Goal: Information Seeking & Learning: Learn about a topic

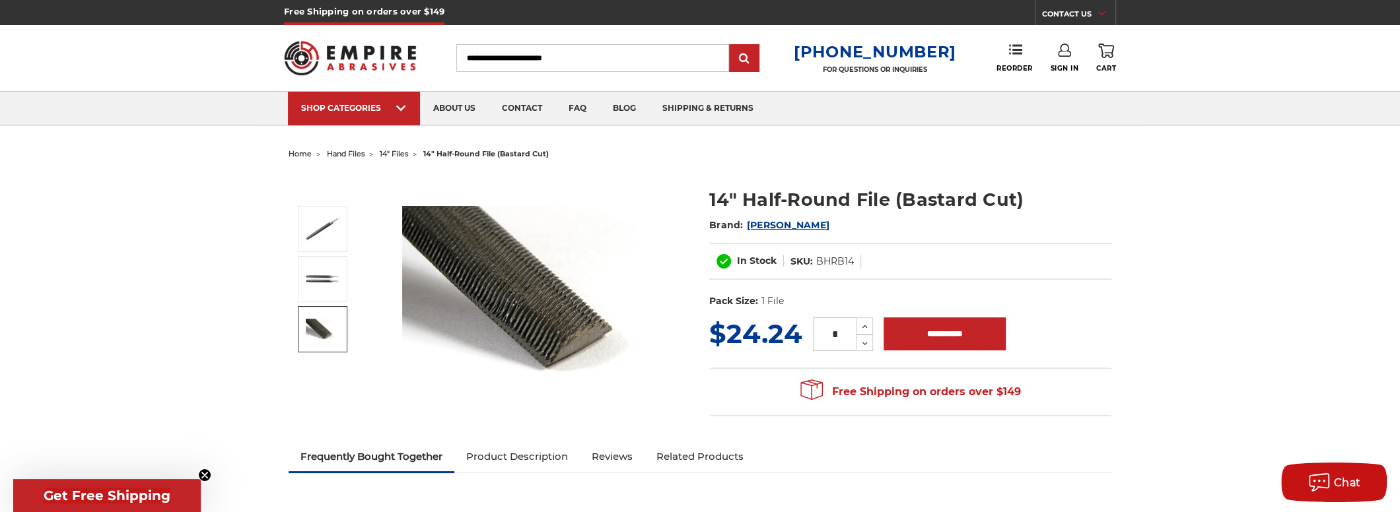
scroll to position [308, 0]
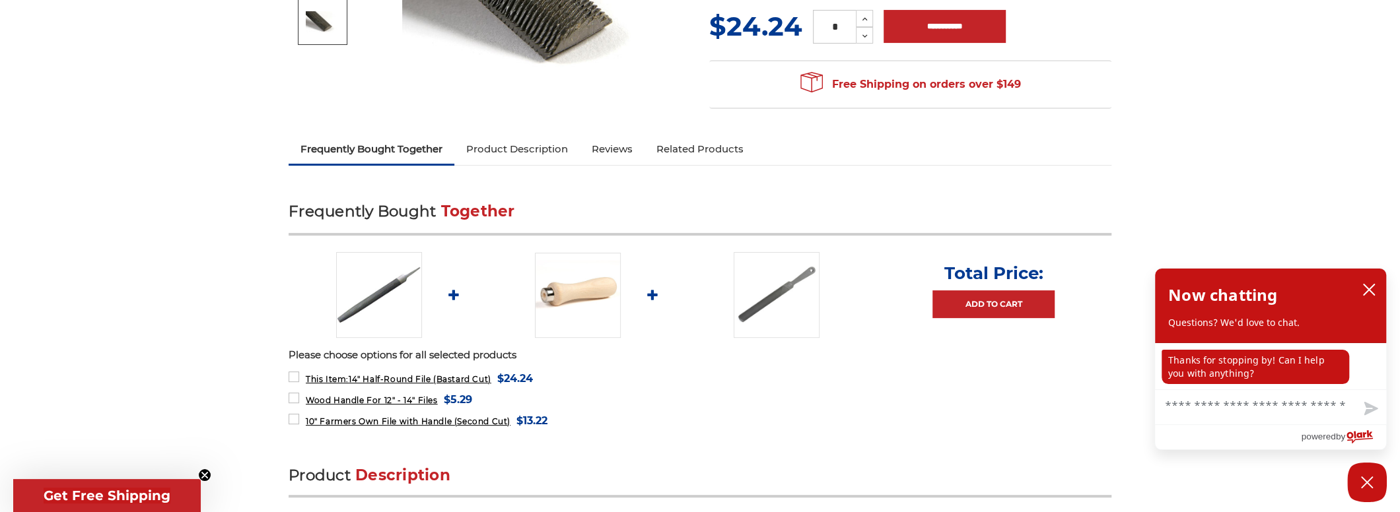
click at [757, 311] on img at bounding box center [777, 295] width 86 height 86
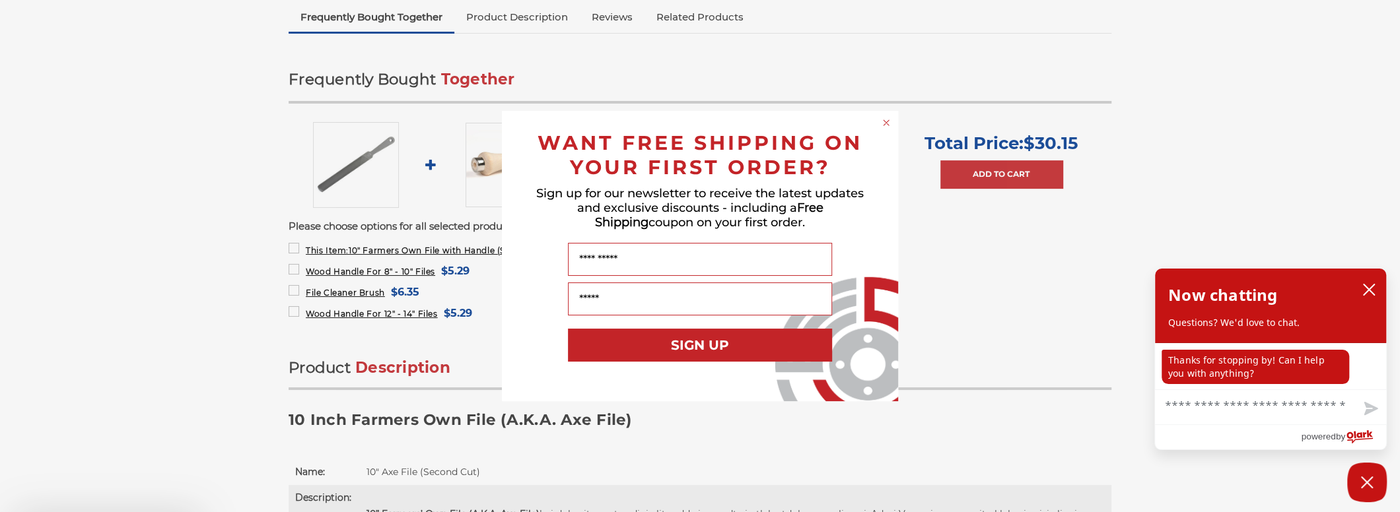
scroll to position [770, 0]
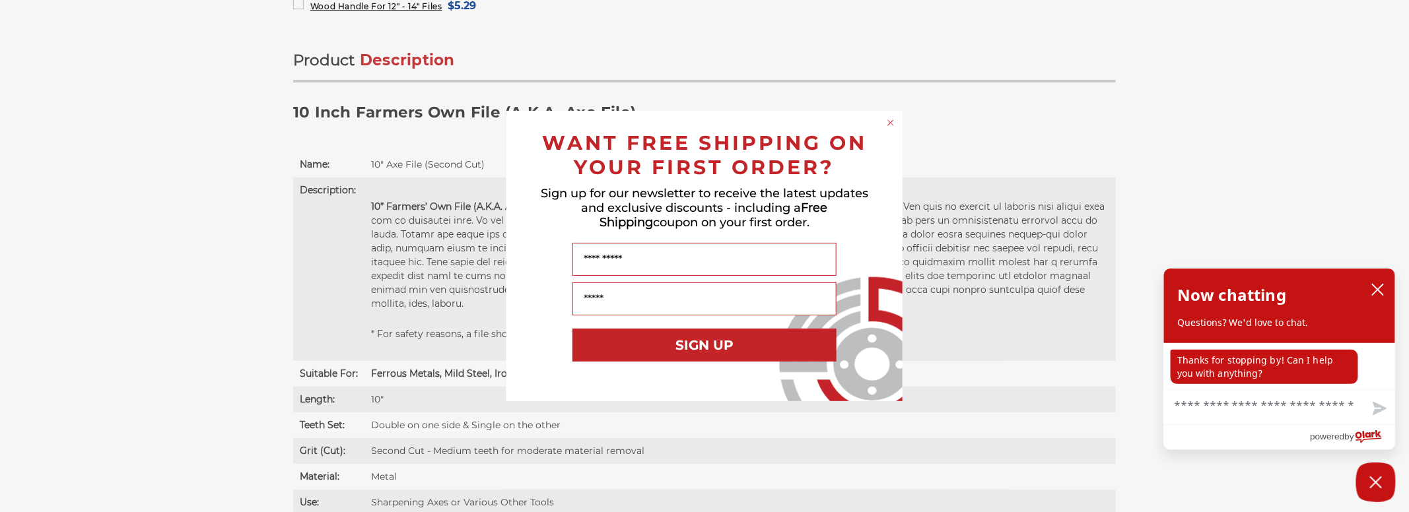
click at [891, 125] on circle "Close dialog" at bounding box center [891, 123] width 13 height 13
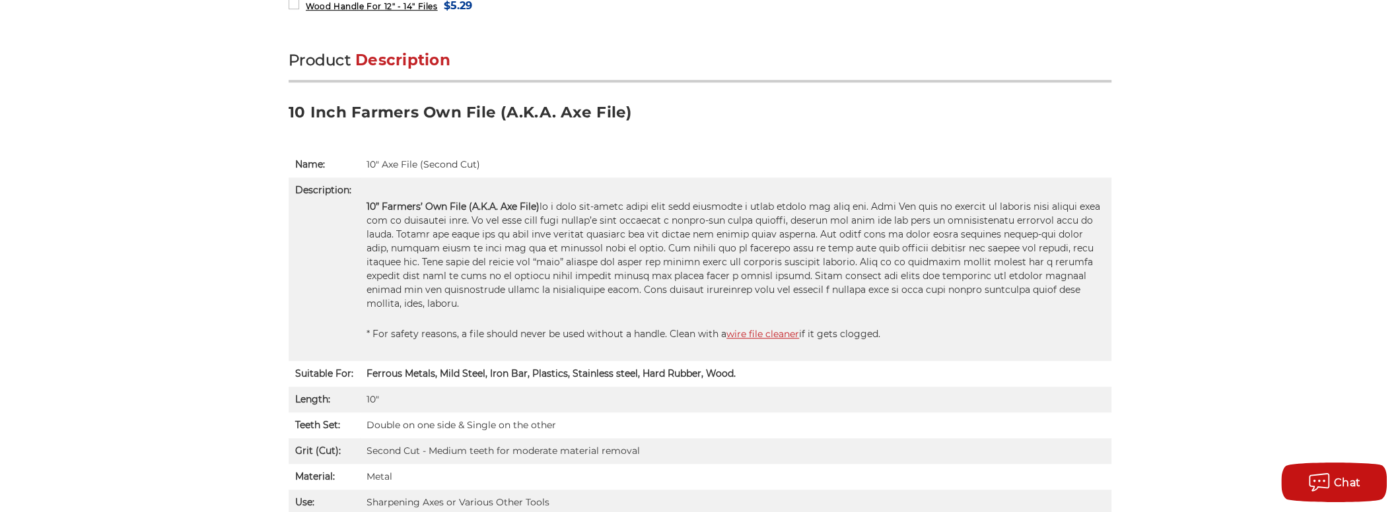
click at [762, 328] on link "wire file cleaner" at bounding box center [762, 334] width 73 height 12
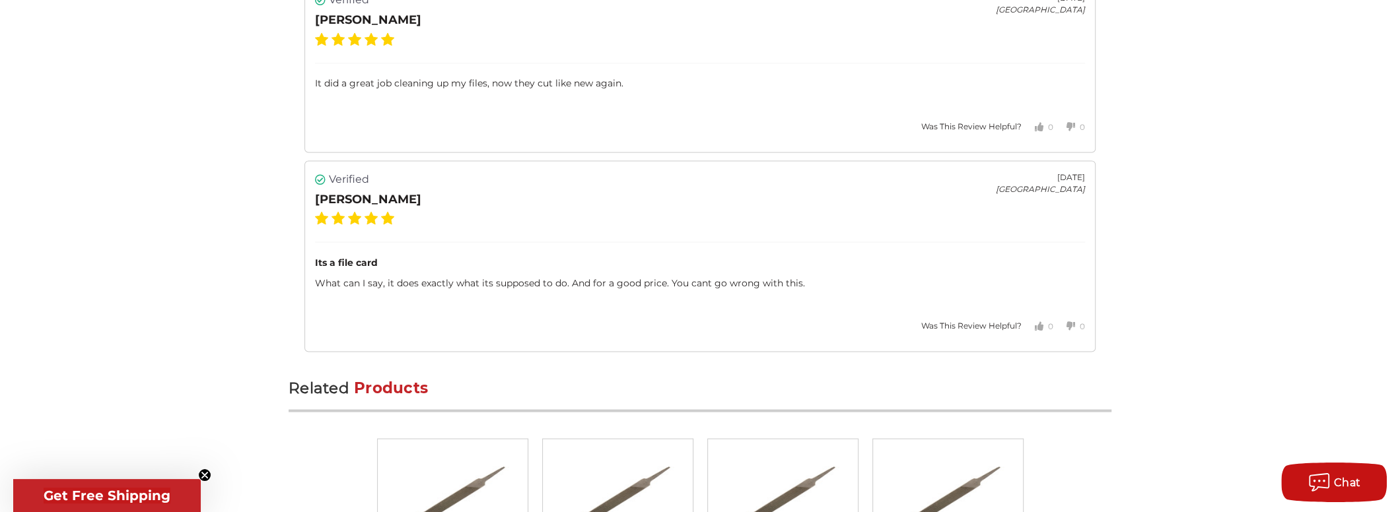
scroll to position [2619, 0]
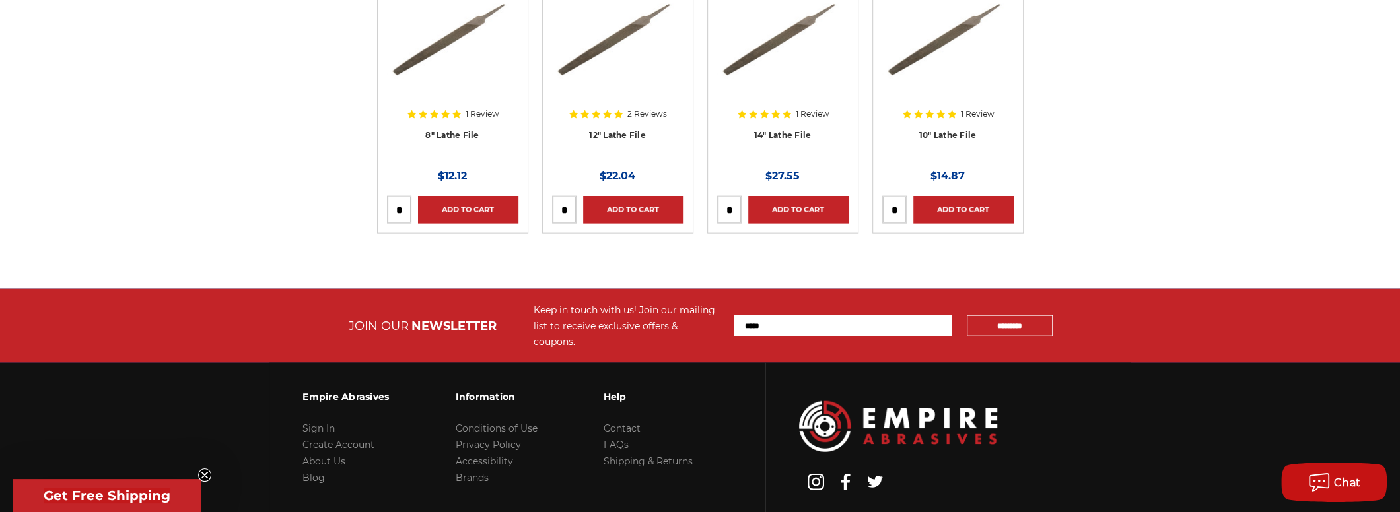
click at [471, 86] on div at bounding box center [449, 68] width 125 height 165
